Goal: Task Accomplishment & Management: Complete application form

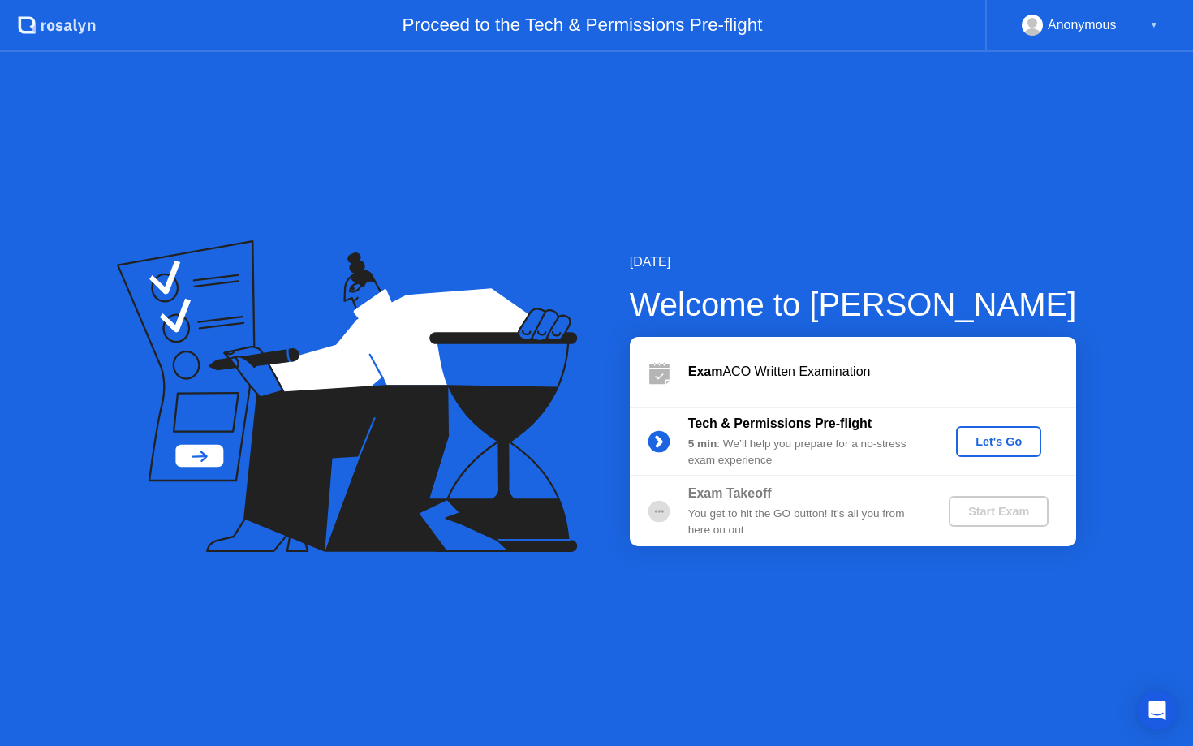
click at [998, 435] on div "Let's Go" at bounding box center [999, 441] width 72 height 13
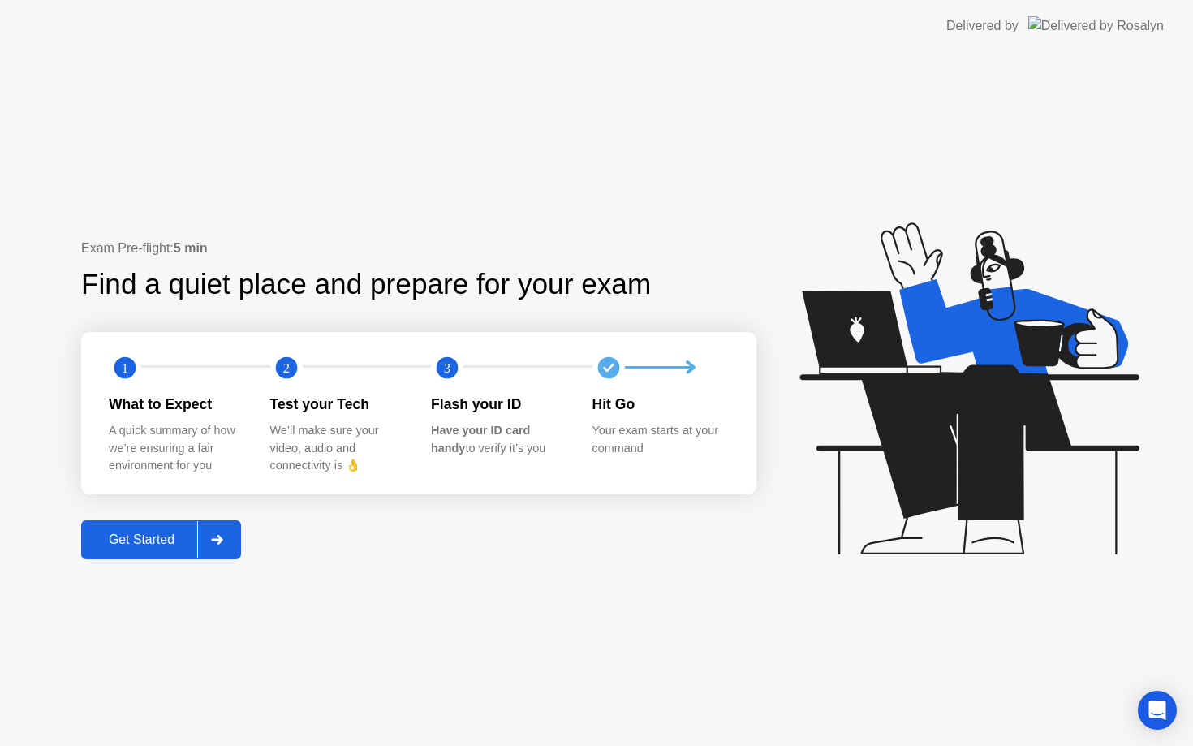
click at [166, 538] on div "Get Started" at bounding box center [141, 539] width 111 height 15
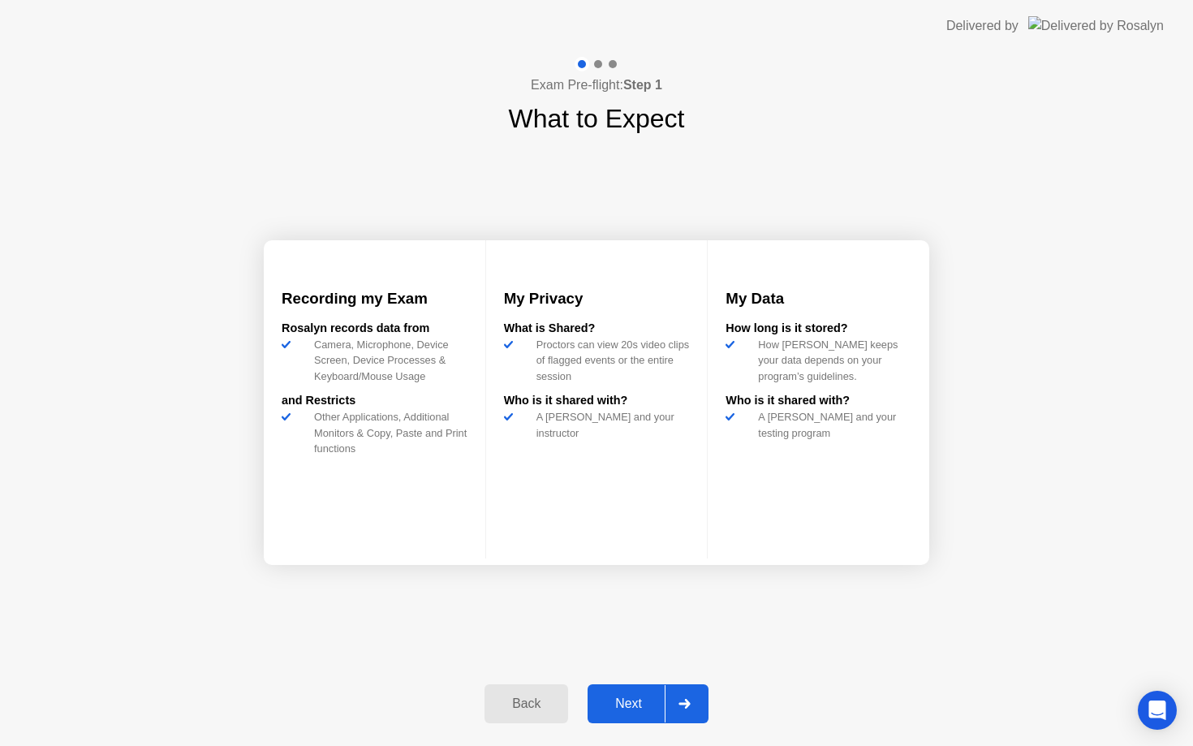
click at [637, 701] on div "Next" at bounding box center [629, 703] width 72 height 15
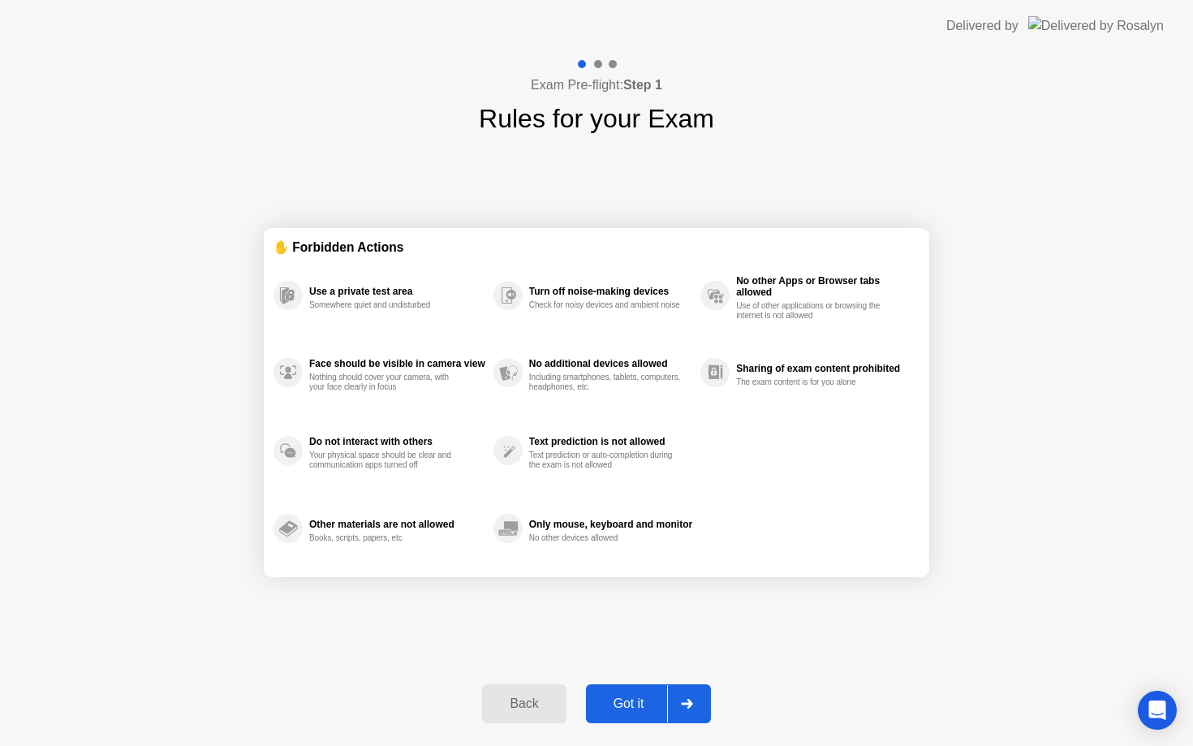
click at [637, 701] on div "Got it" at bounding box center [629, 703] width 76 height 15
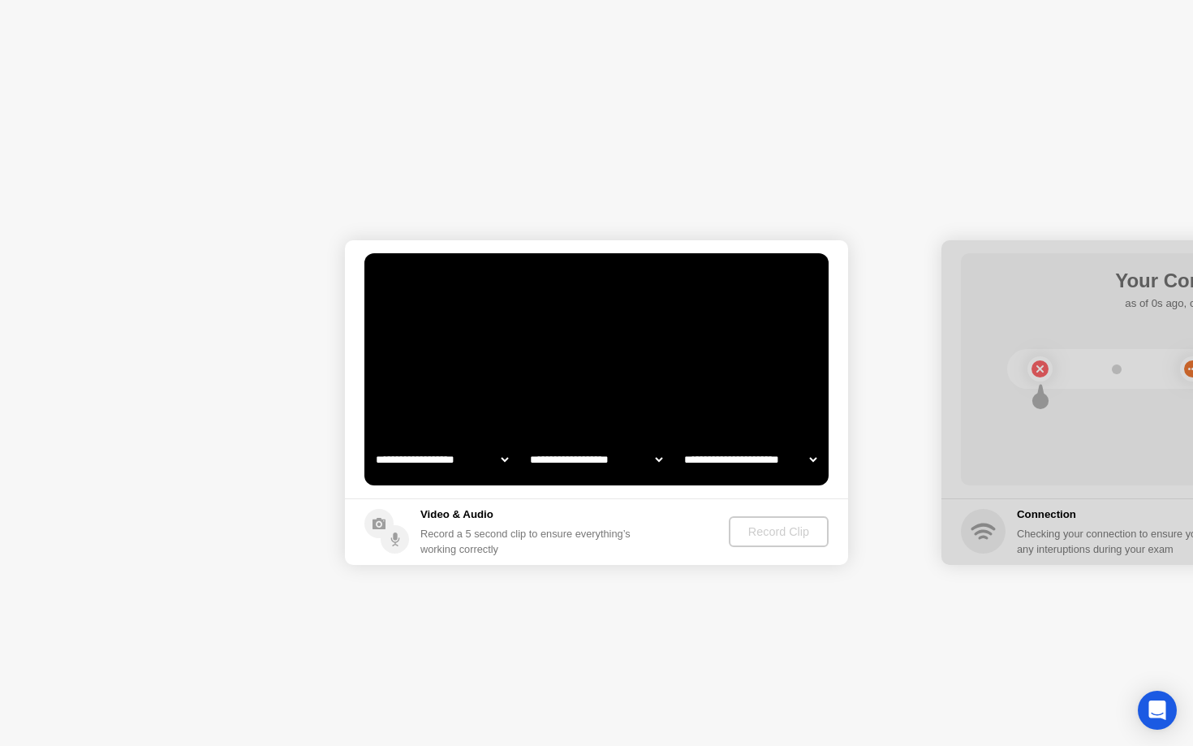
select select "**********"
select select "*******"
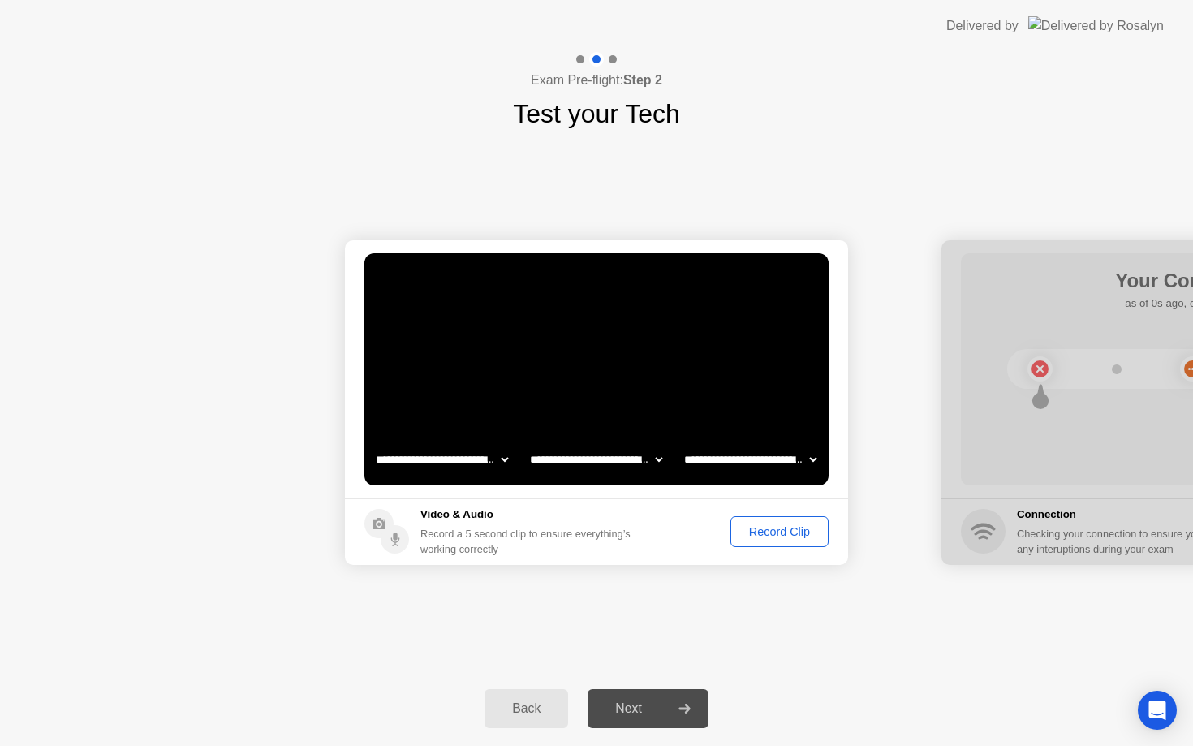
click at [765, 531] on div "Record Clip" at bounding box center [779, 531] width 87 height 13
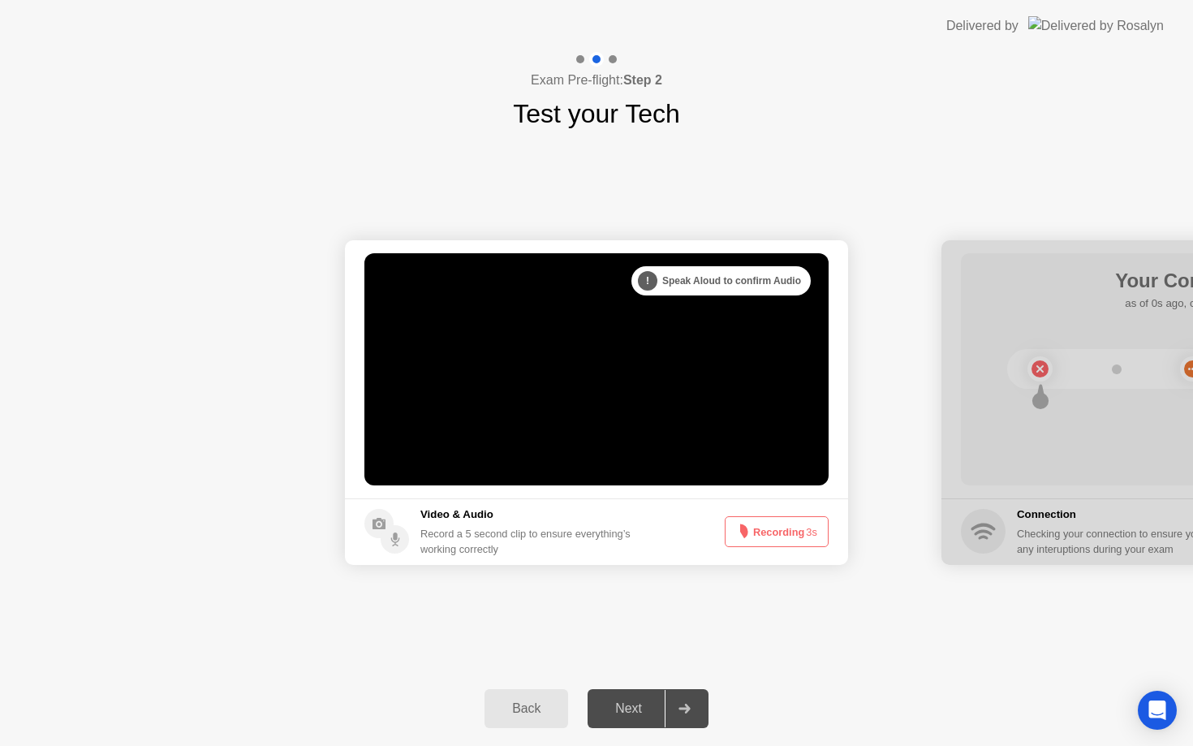
click at [765, 531] on button "Recording 3s" at bounding box center [777, 531] width 104 height 31
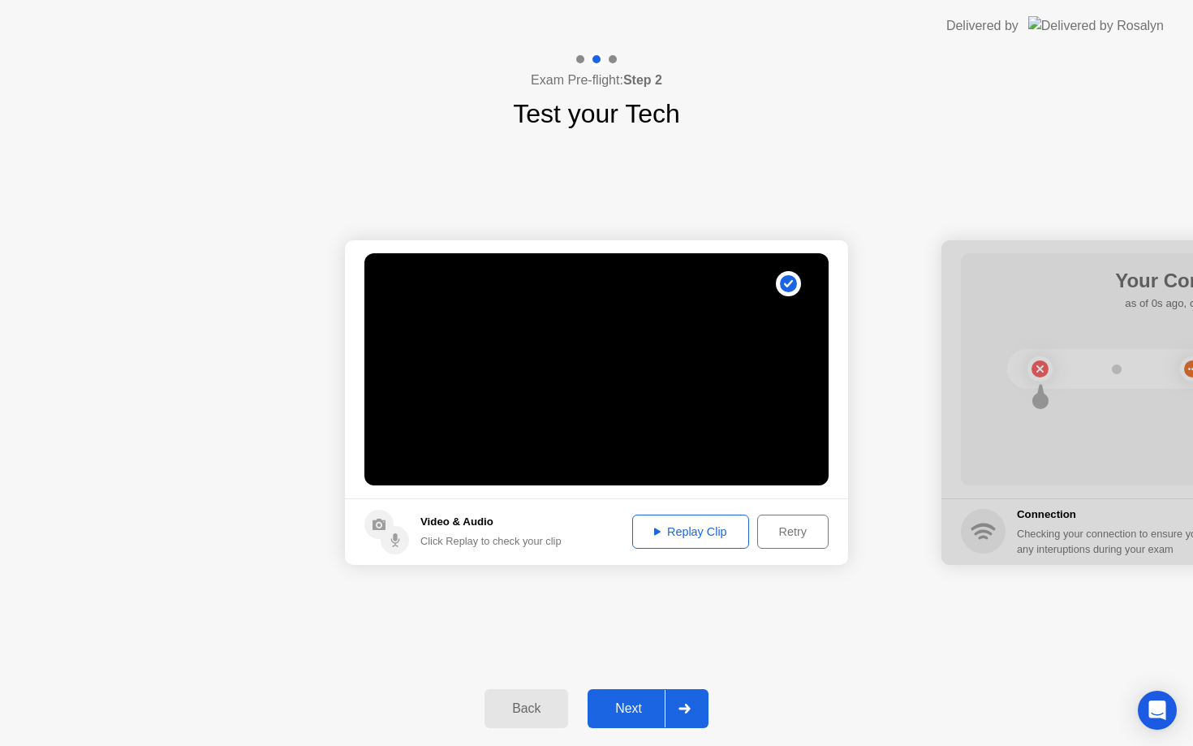
click at [669, 528] on div "Replay Clip" at bounding box center [691, 531] width 106 height 13
click at [690, 532] on div "Replay Clip" at bounding box center [691, 531] width 106 height 13
click at [627, 708] on div "Next" at bounding box center [629, 708] width 72 height 15
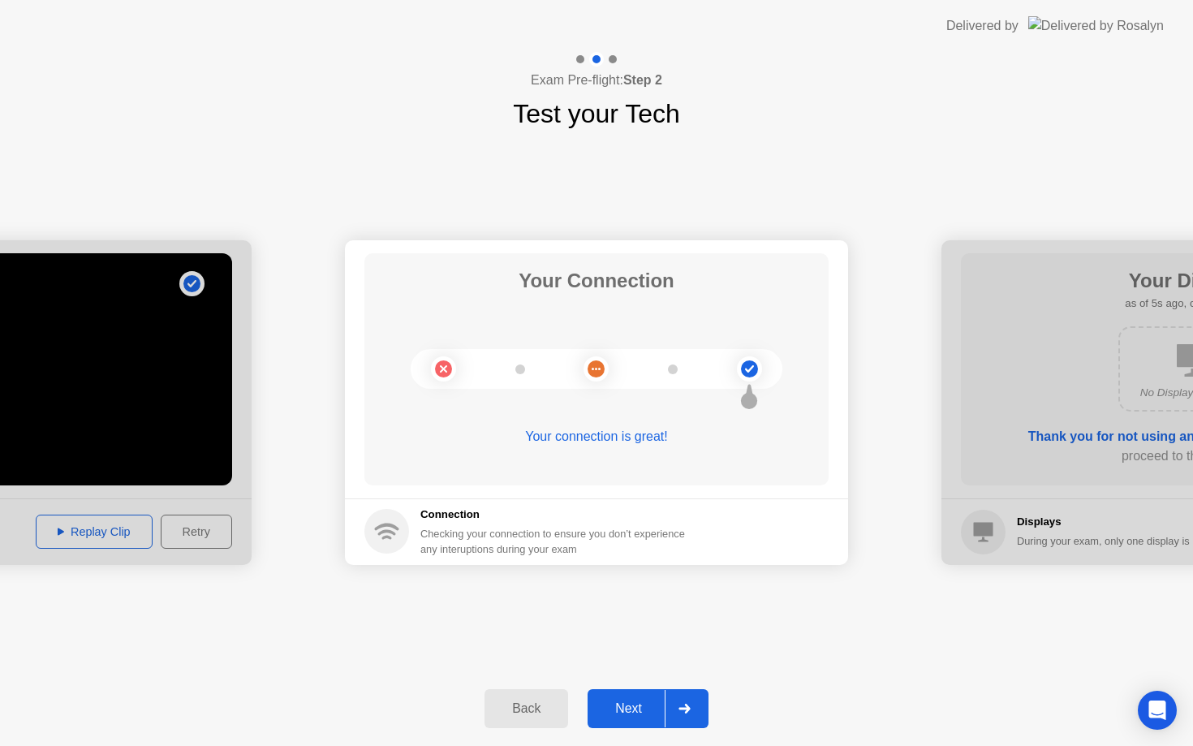
click at [627, 708] on div "Next" at bounding box center [629, 708] width 72 height 15
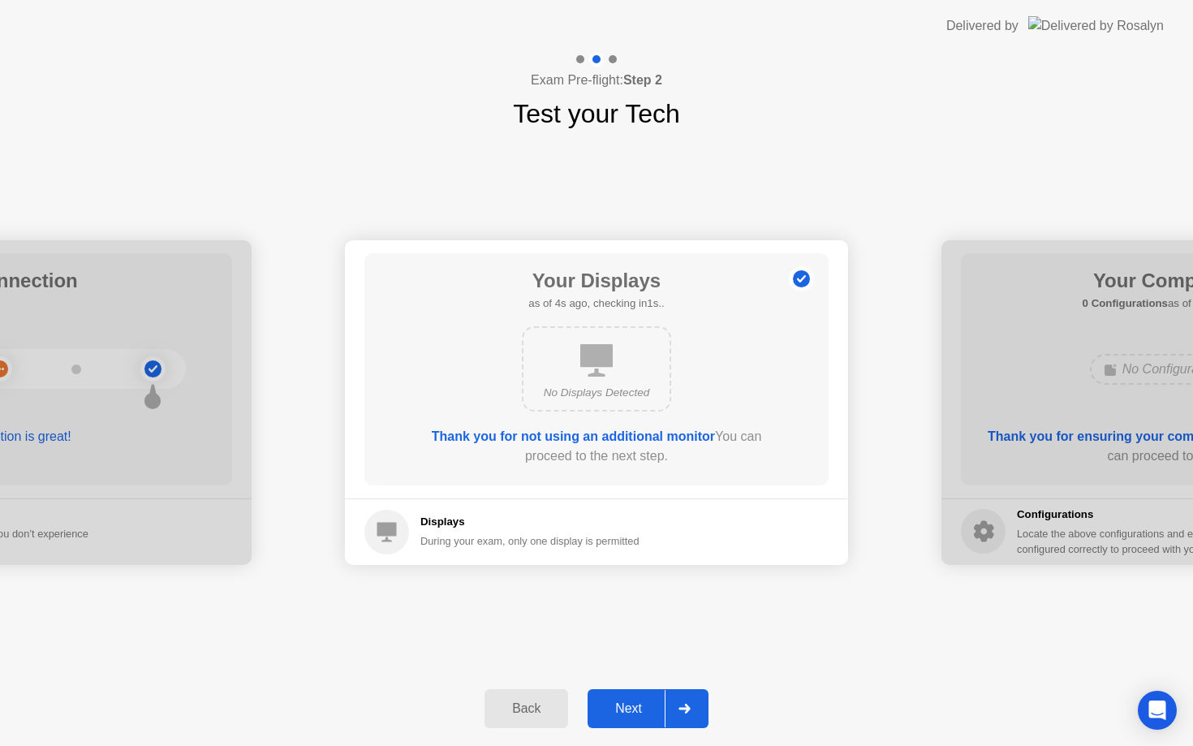
click at [627, 709] on div "Next" at bounding box center [629, 708] width 72 height 15
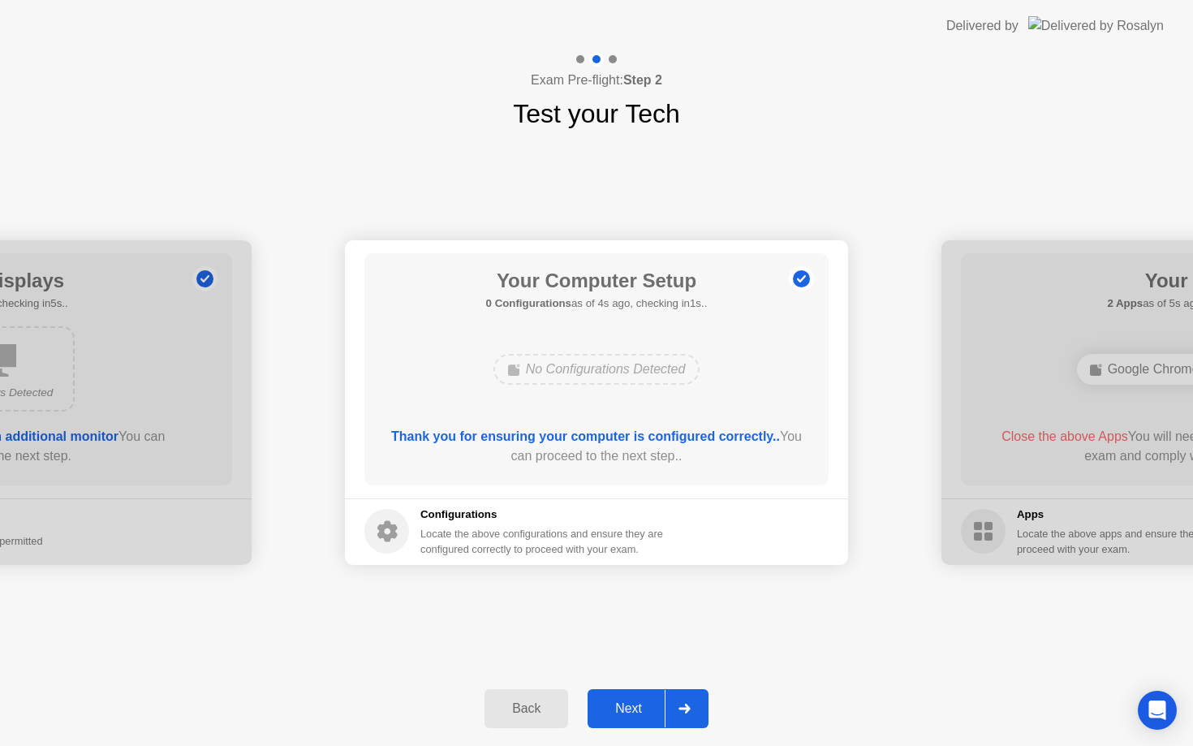
click at [628, 709] on div "Next" at bounding box center [629, 708] width 72 height 15
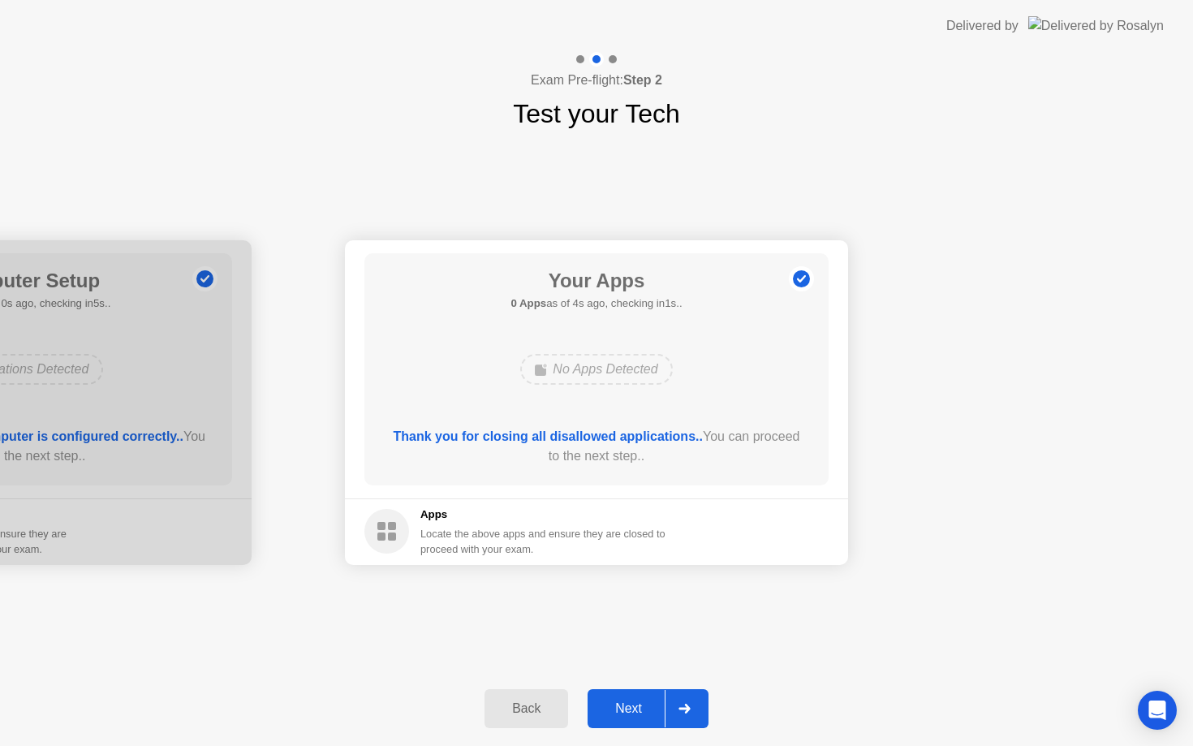
click at [636, 711] on div "Next" at bounding box center [629, 708] width 72 height 15
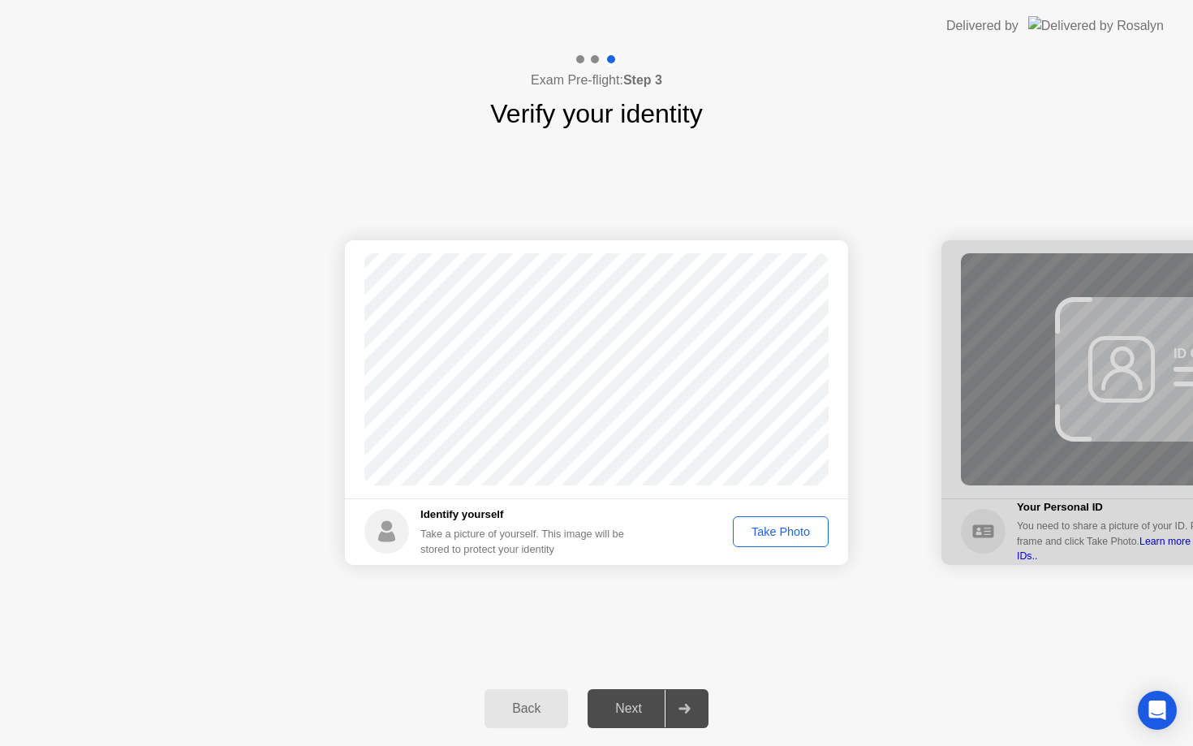
click at [768, 533] on div "Take Photo" at bounding box center [781, 531] width 84 height 13
click at [795, 532] on div "Retake" at bounding box center [791, 531] width 63 height 13
click at [795, 532] on div "Take Photo" at bounding box center [781, 531] width 84 height 13
click at [795, 532] on div "Retake" at bounding box center [791, 531] width 63 height 13
click at [795, 532] on div "Take Photo" at bounding box center [781, 531] width 84 height 13
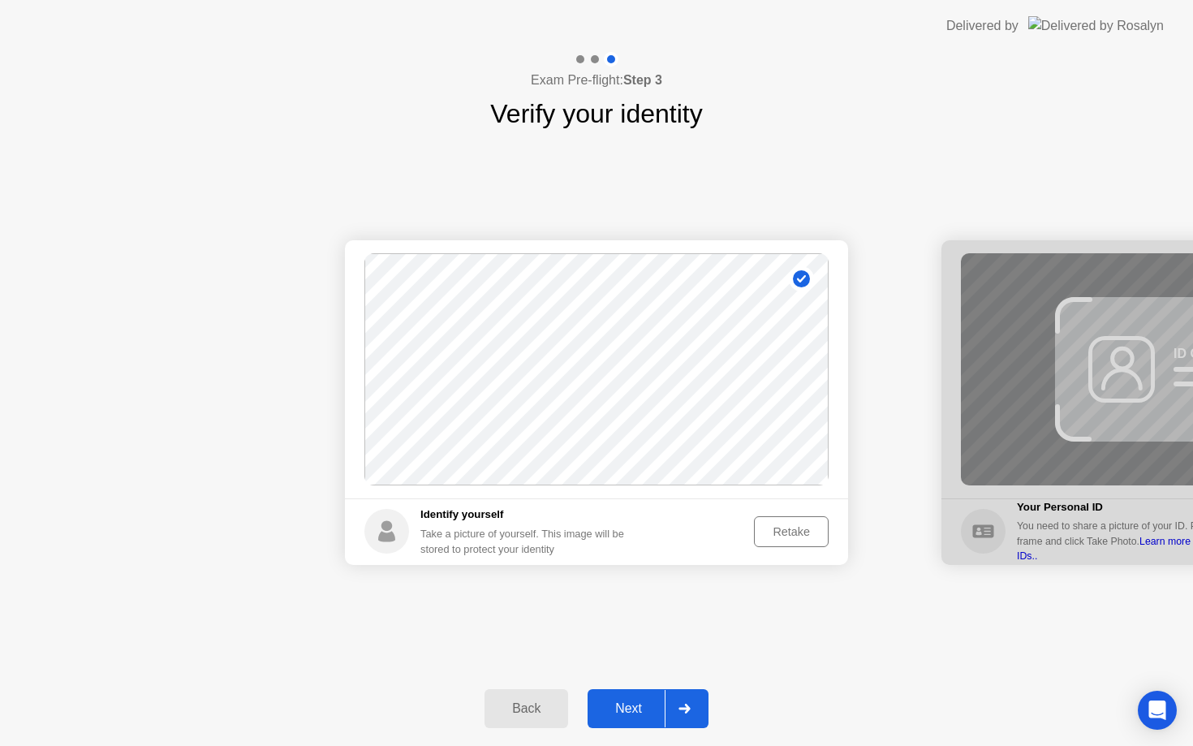
click at [795, 532] on div "Retake" at bounding box center [791, 531] width 63 height 13
click at [795, 532] on div "Take Photo" at bounding box center [781, 531] width 84 height 13
click at [795, 532] on div "Retake" at bounding box center [791, 531] width 63 height 13
click at [795, 532] on div "Take Photo" at bounding box center [781, 531] width 84 height 13
click at [640, 713] on div "Next" at bounding box center [629, 708] width 72 height 15
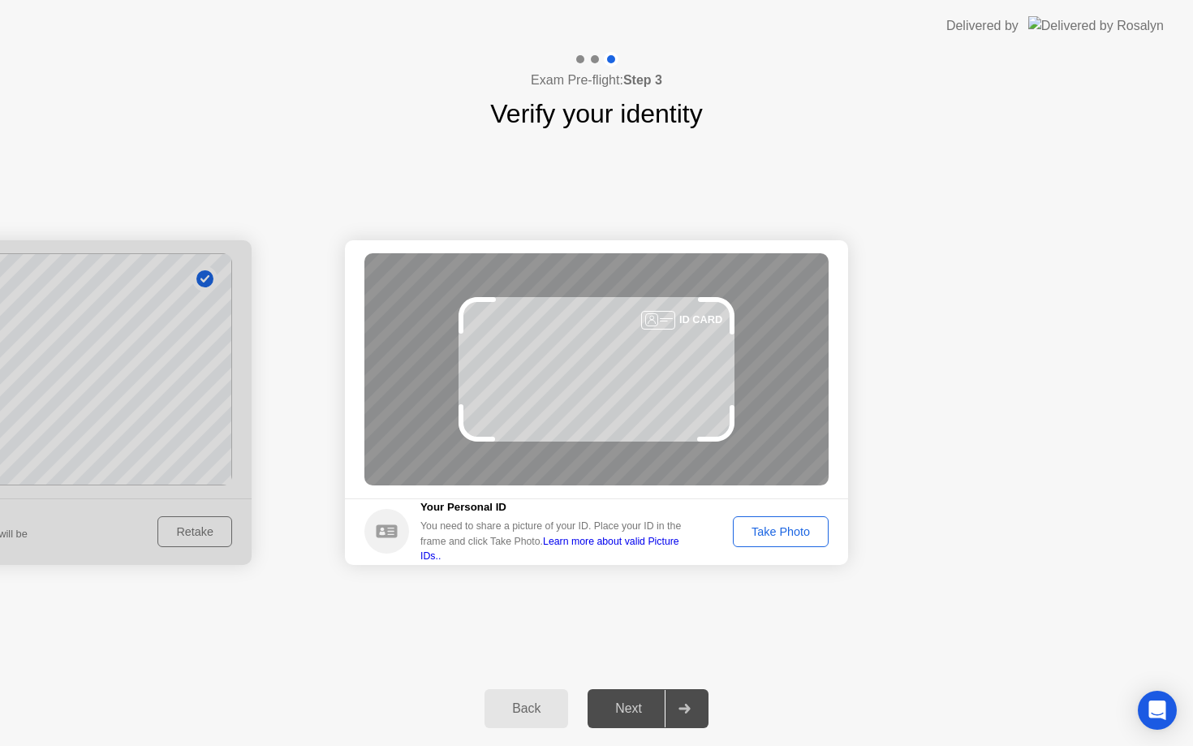
click at [804, 537] on div "Take Photo" at bounding box center [781, 531] width 84 height 13
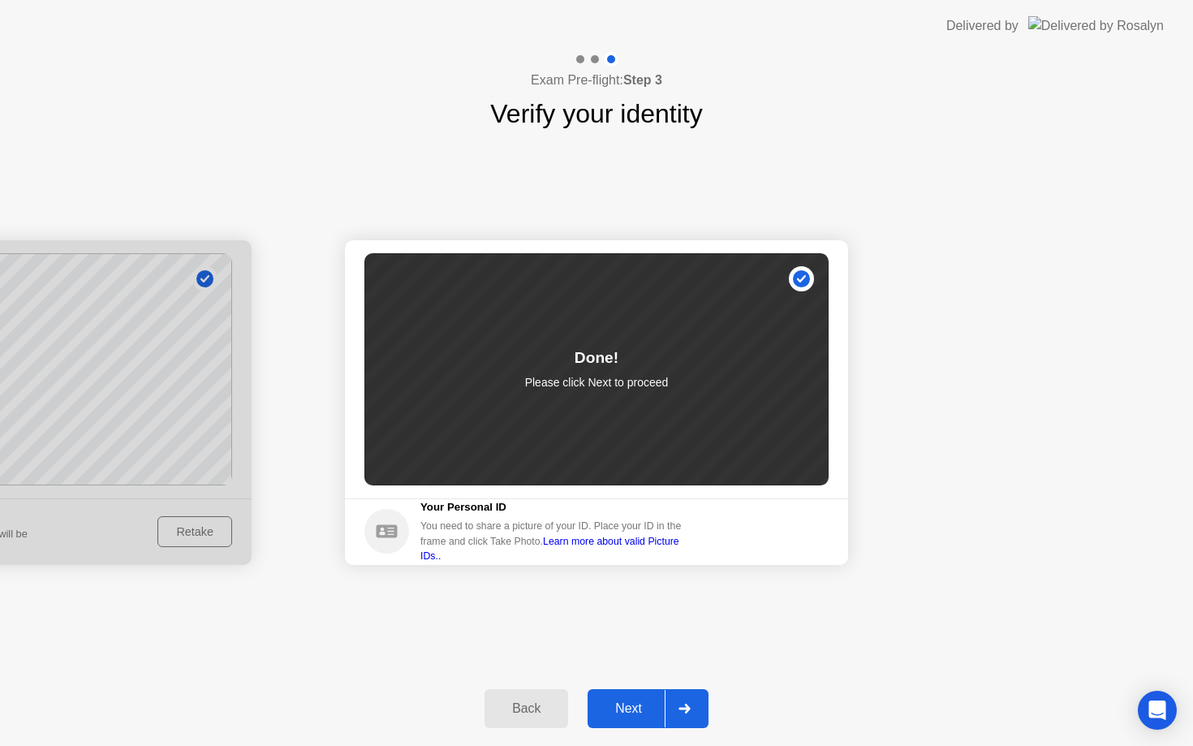
click at [634, 708] on div "Next" at bounding box center [629, 708] width 72 height 15
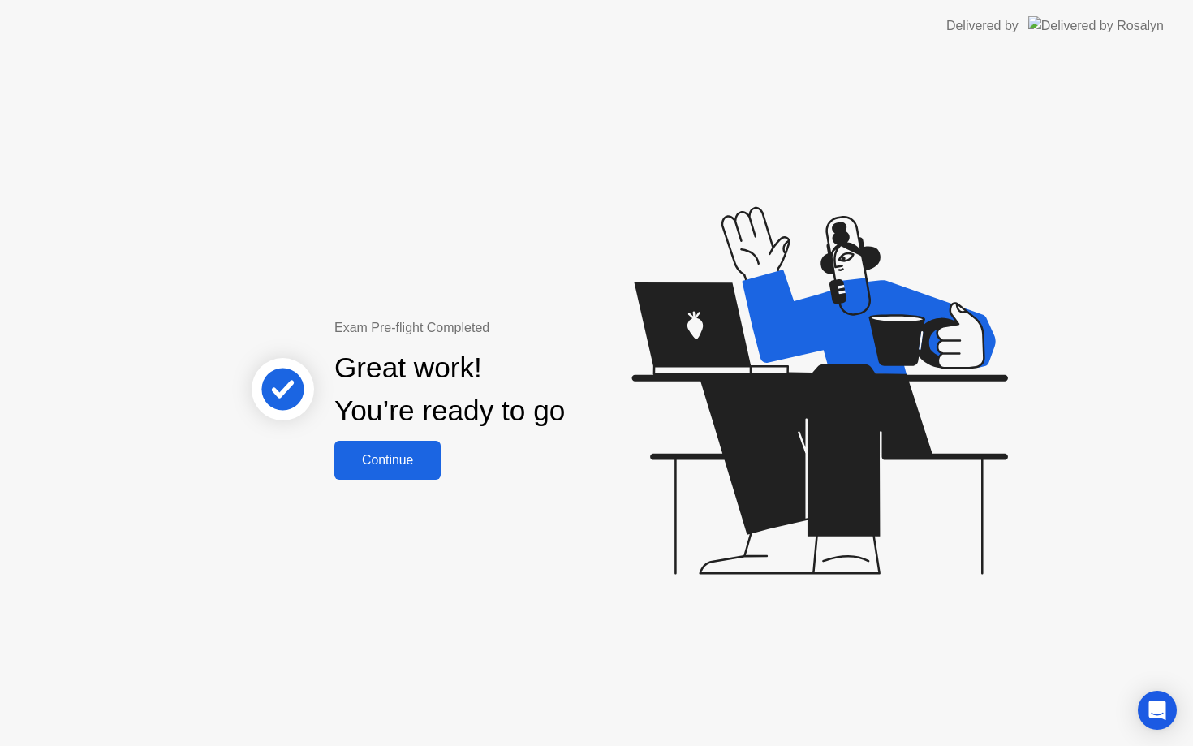
click at [408, 463] on div "Continue" at bounding box center [387, 460] width 97 height 15
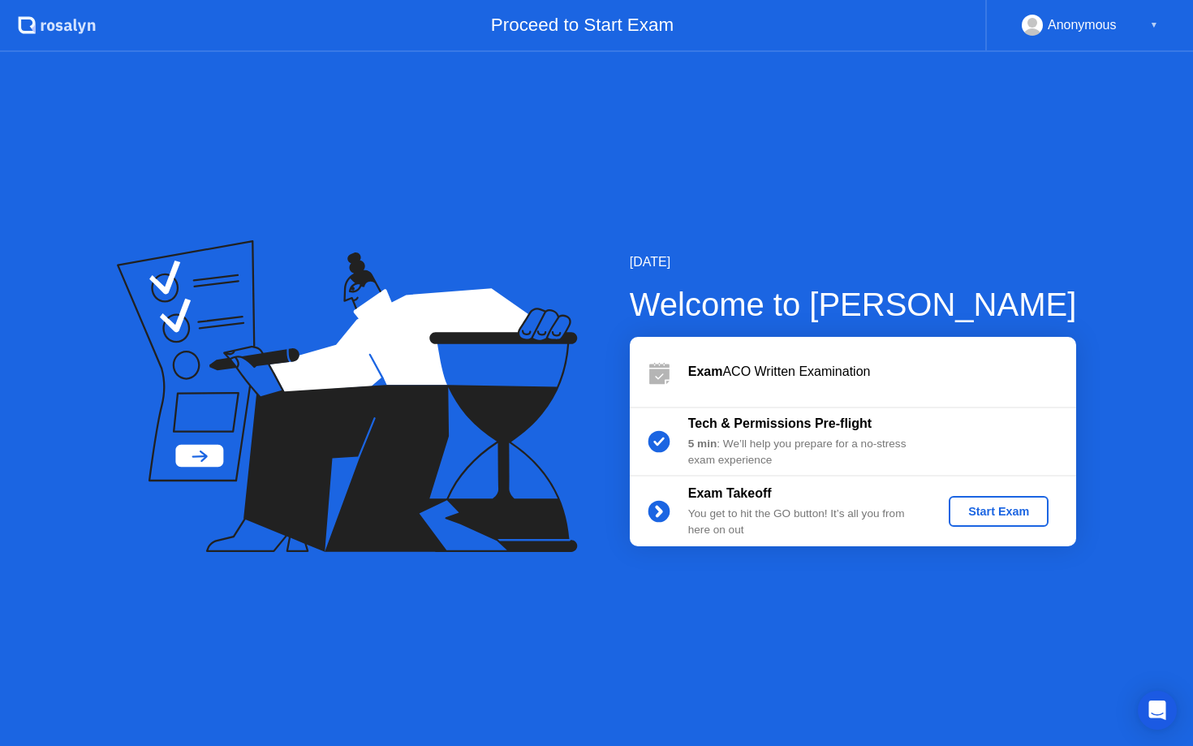
click at [991, 507] on div "Start Exam" at bounding box center [998, 511] width 87 height 13
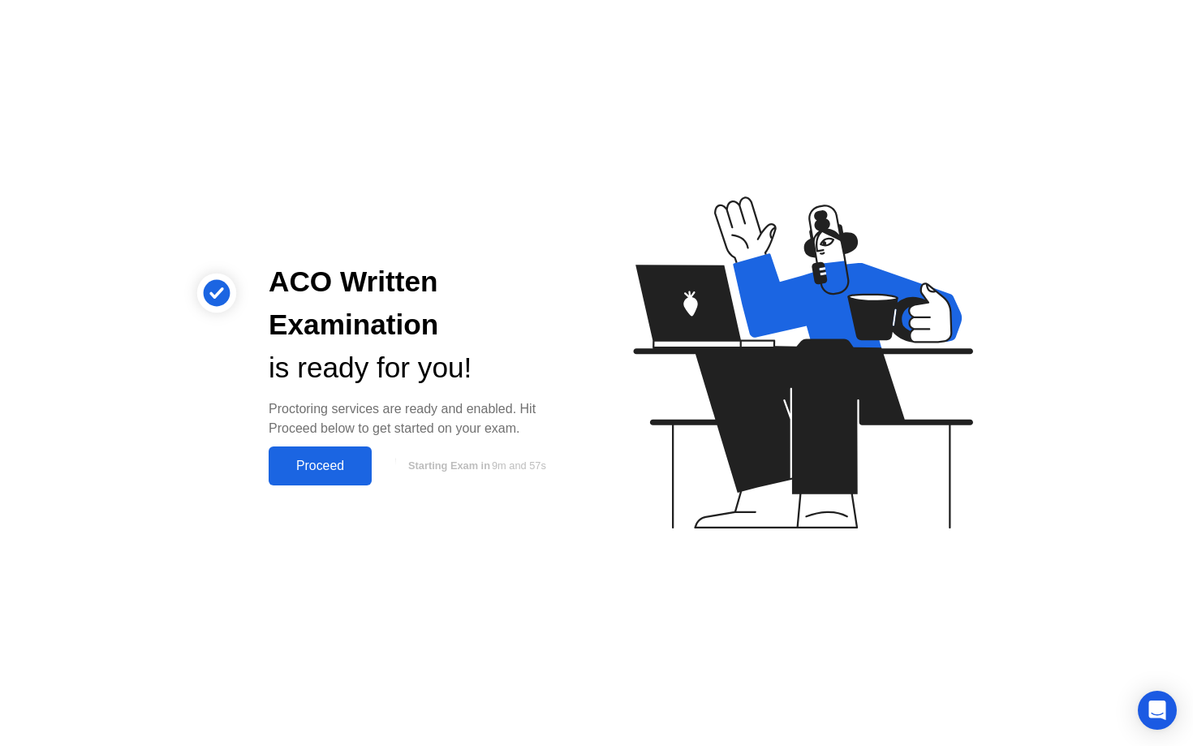
click at [325, 468] on div "Proceed" at bounding box center [320, 466] width 93 height 15
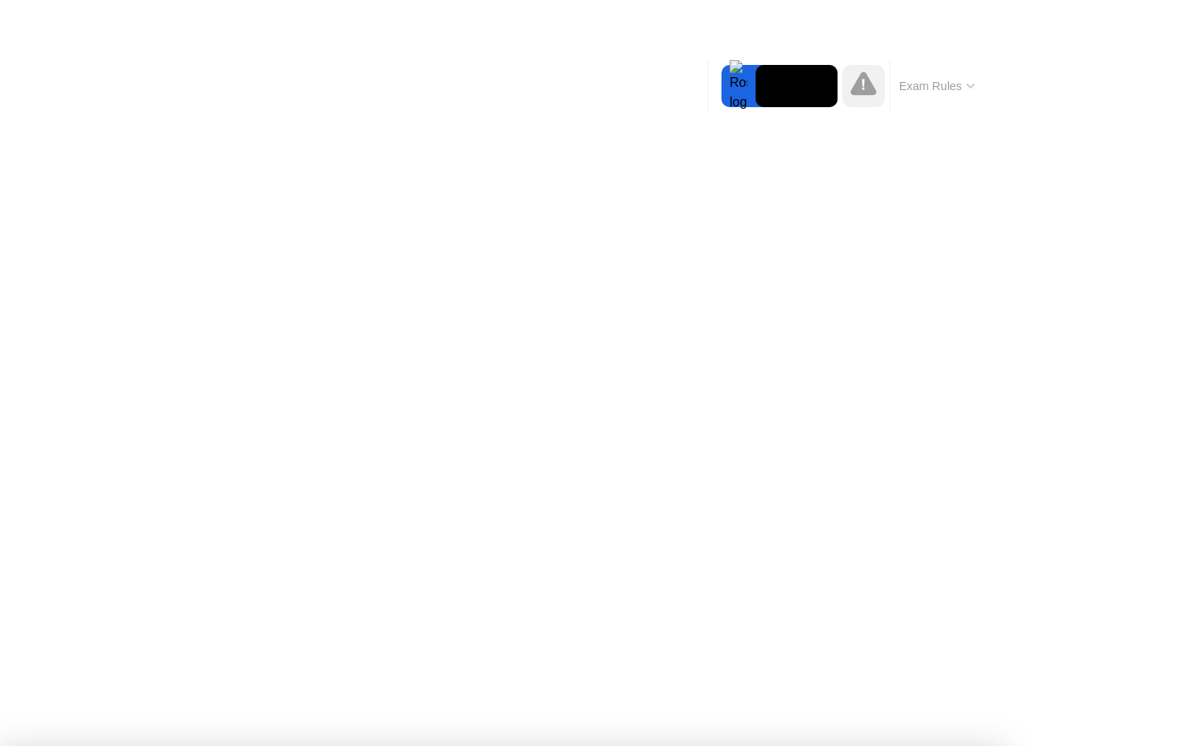
click at [941, 93] on button "Exam Rules" at bounding box center [937, 86] width 86 height 15
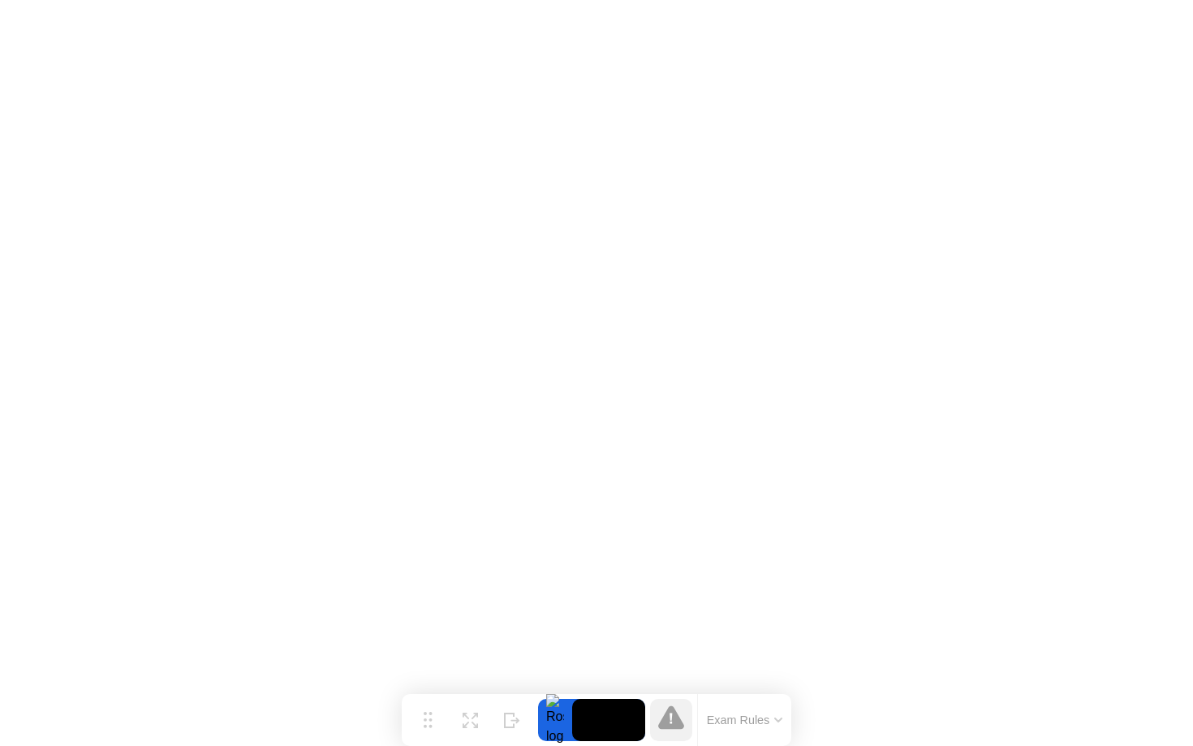
click at [670, 724] on icon at bounding box center [671, 718] width 2 height 11
